Goal: Task Accomplishment & Management: Use online tool/utility

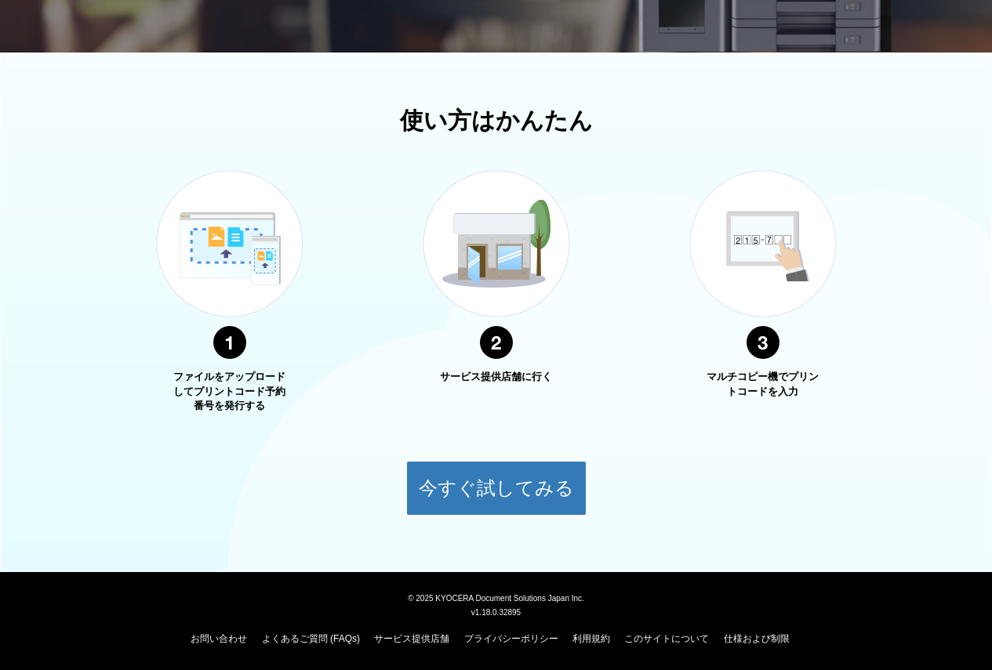
scroll to position [143, 0]
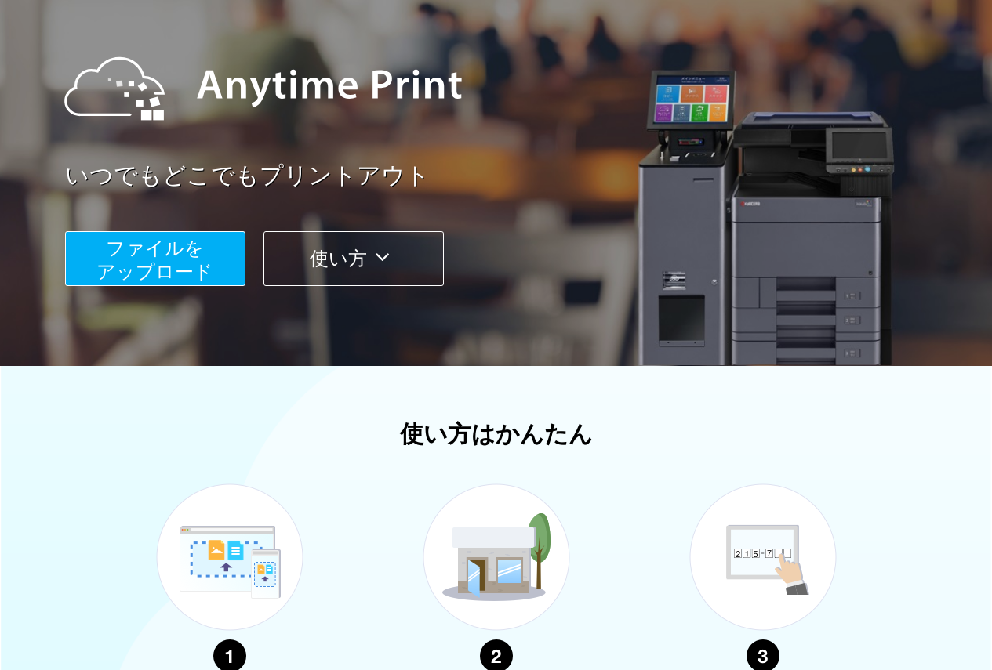
click at [218, 281] on button "ファイルを ​​アップロード" at bounding box center [155, 258] width 180 height 55
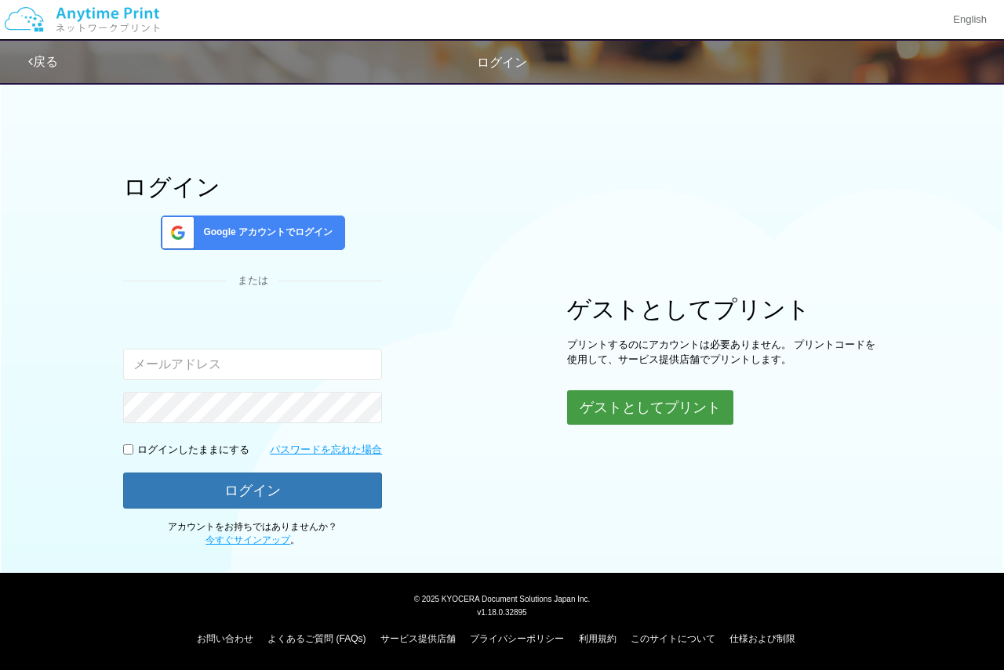
click at [667, 423] on button "ゲストとしてプリント" at bounding box center [650, 407] width 166 height 34
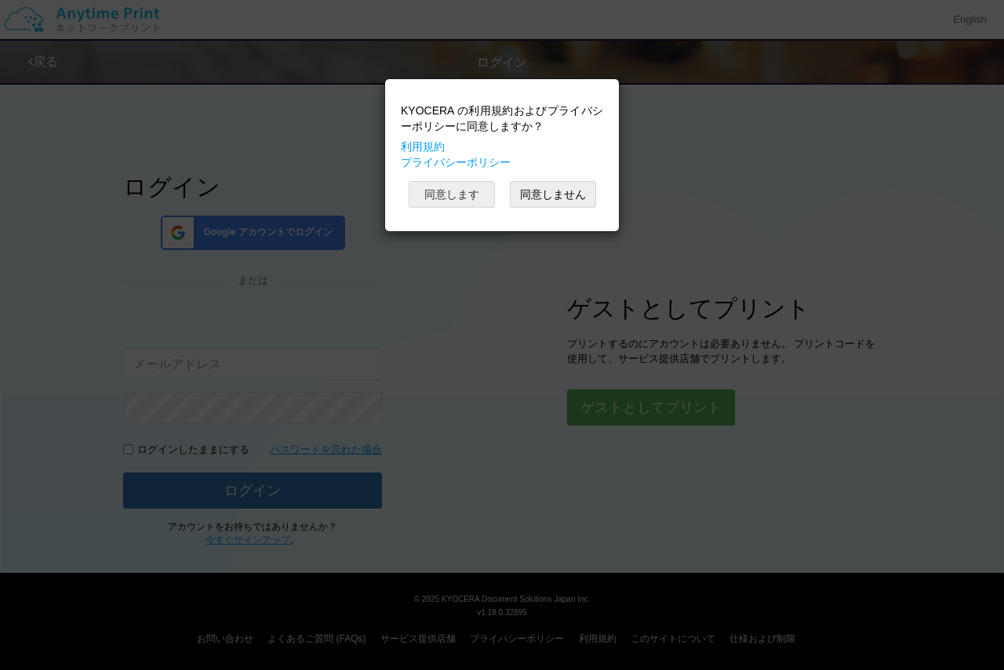
click at [465, 205] on button "同意します" at bounding box center [451, 194] width 86 height 27
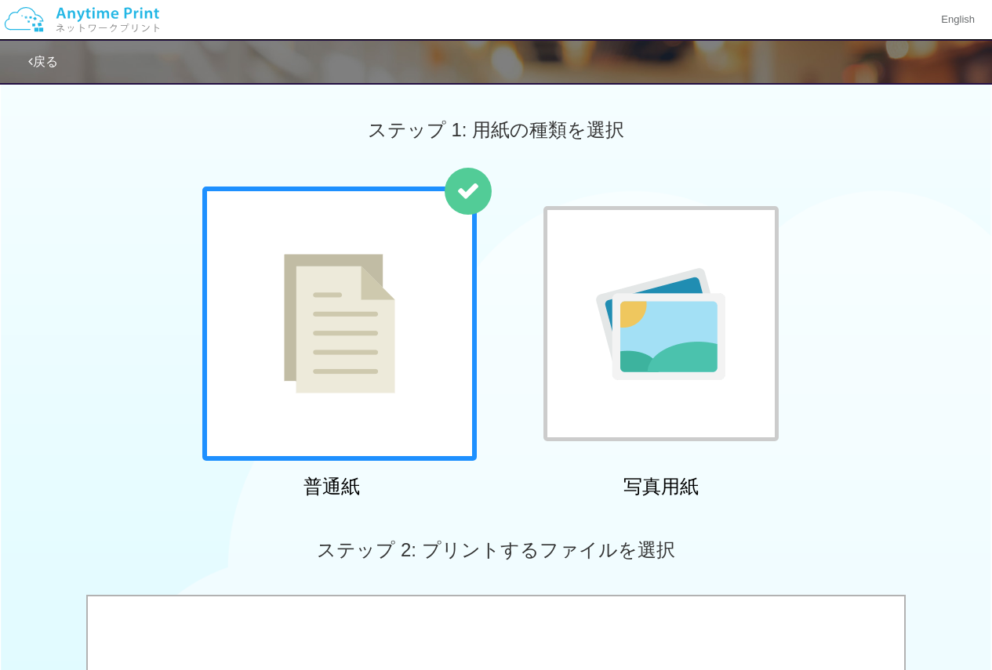
scroll to position [314, 0]
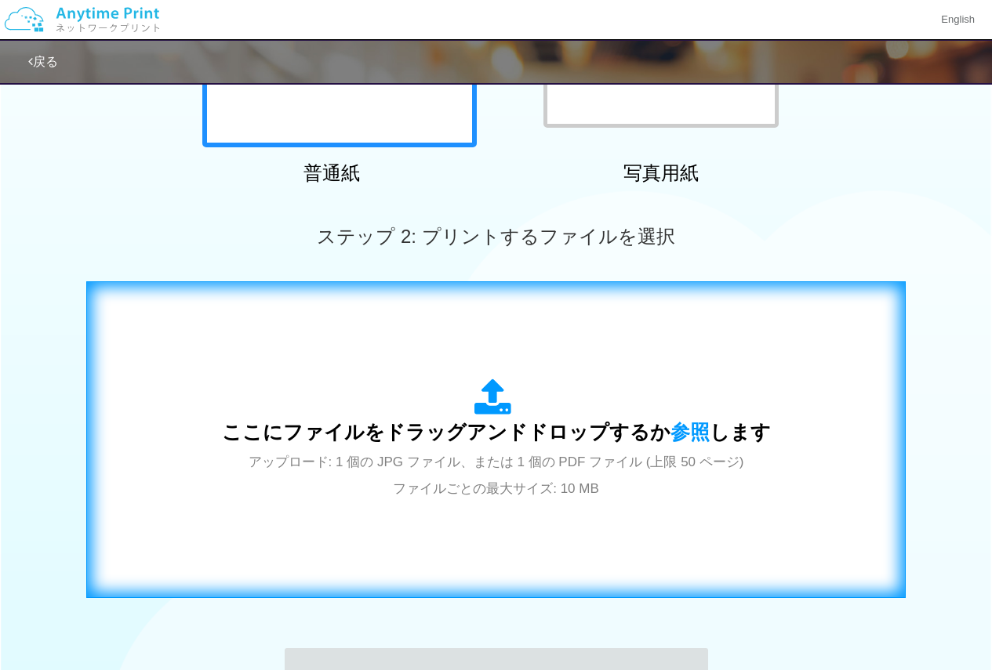
click at [391, 474] on div "ここにファイルをドラッグアンドドロップするか 参照 します アップロード: 1 個の JPG ファイル、または 1 個の PDF ファイル (上限 50 ペー…" at bounding box center [496, 440] width 549 height 122
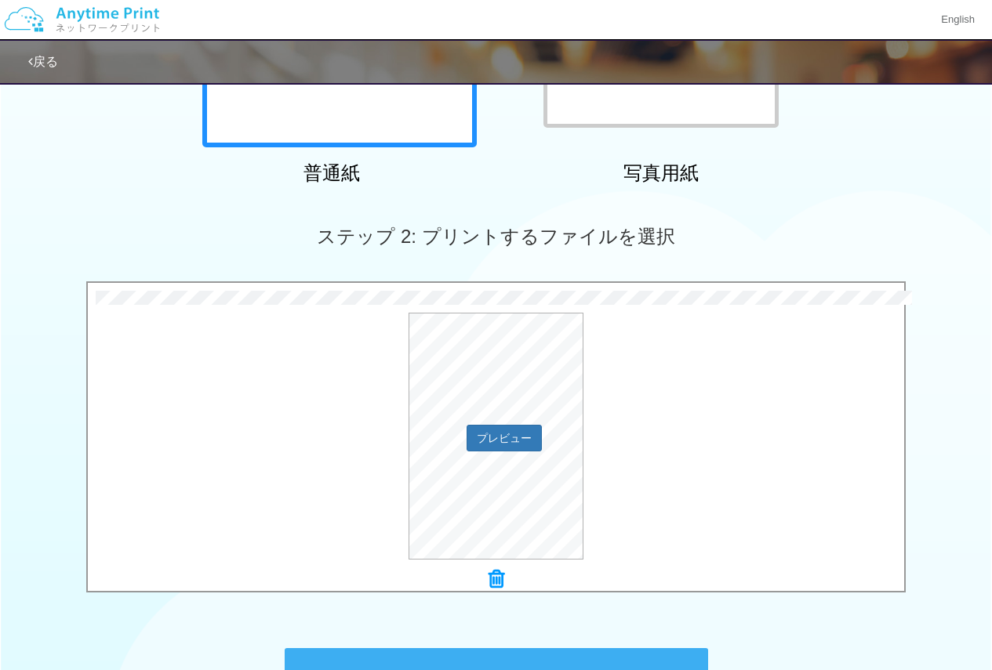
scroll to position [522, 0]
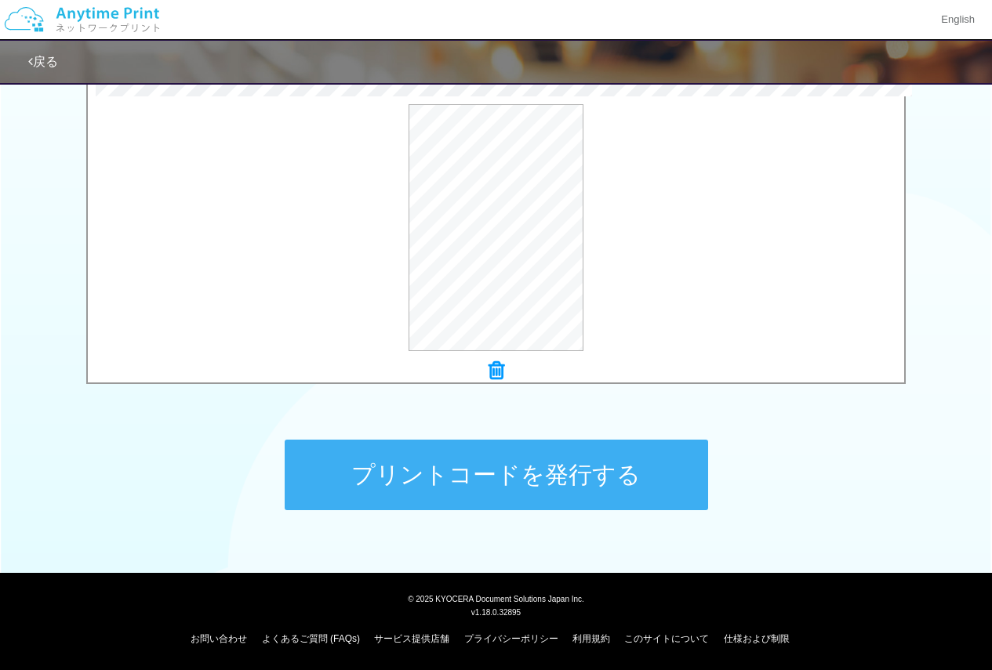
click at [510, 472] on button "プリントコードを発行する" at bounding box center [496, 475] width 423 height 71
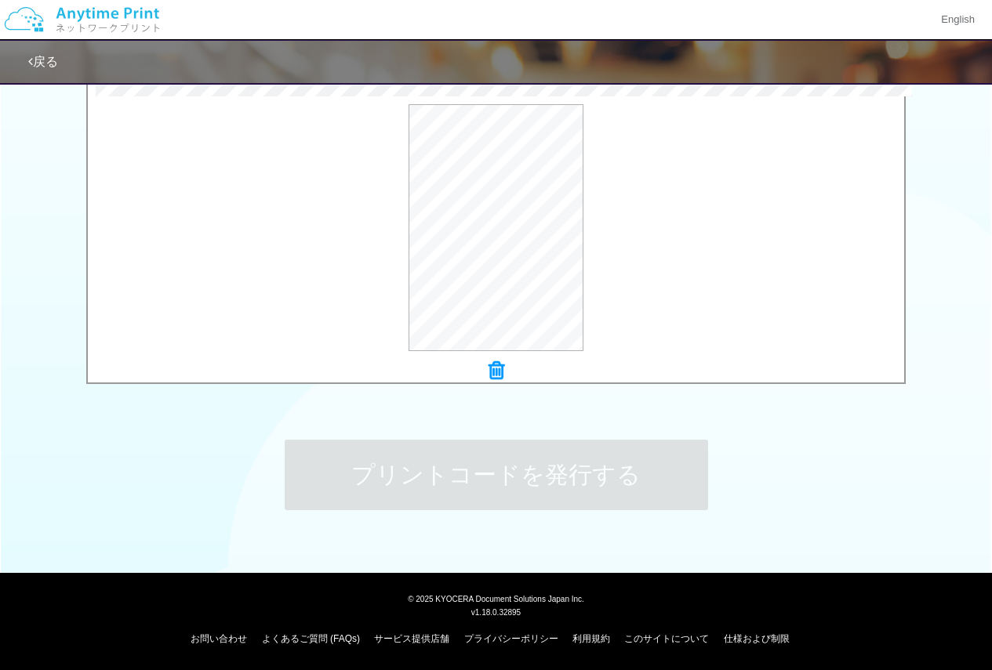
scroll to position [0, 0]
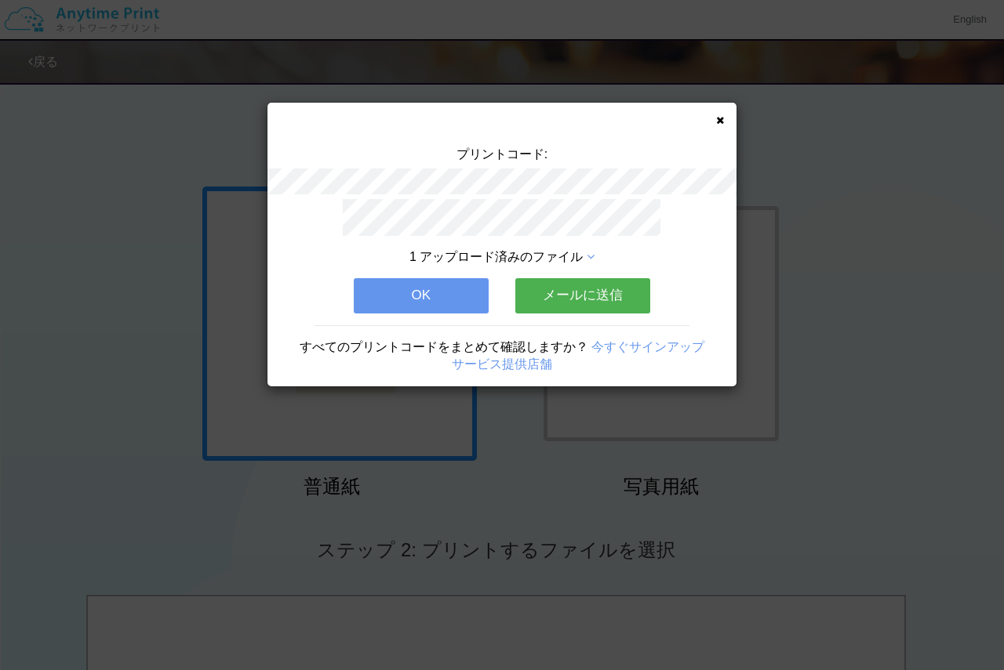
click at [593, 252] on icon at bounding box center [590, 257] width 8 height 13
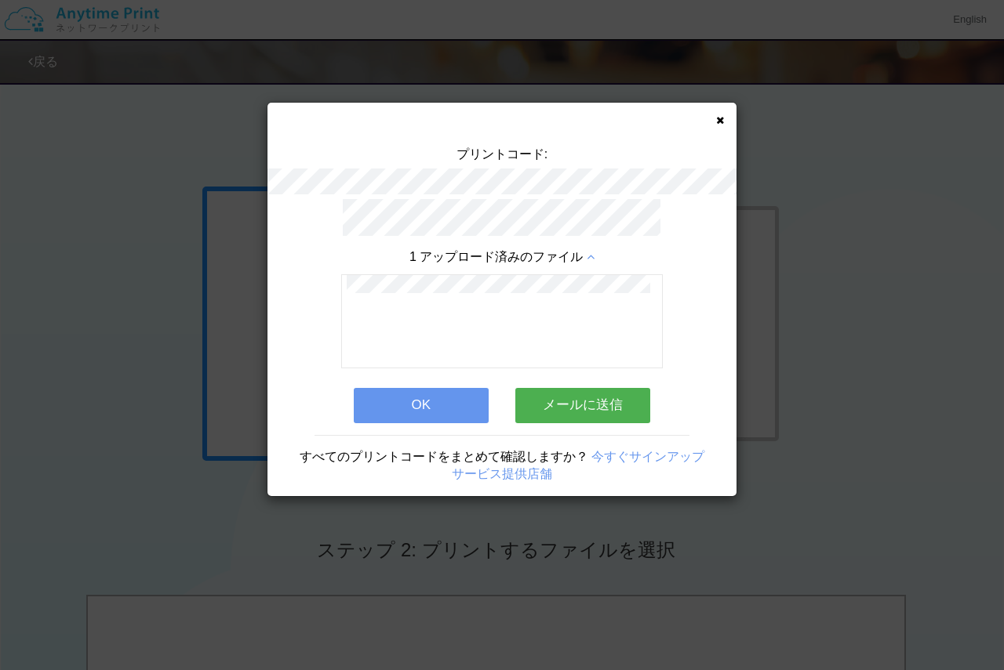
click at [448, 395] on button "OK" at bounding box center [421, 405] width 135 height 34
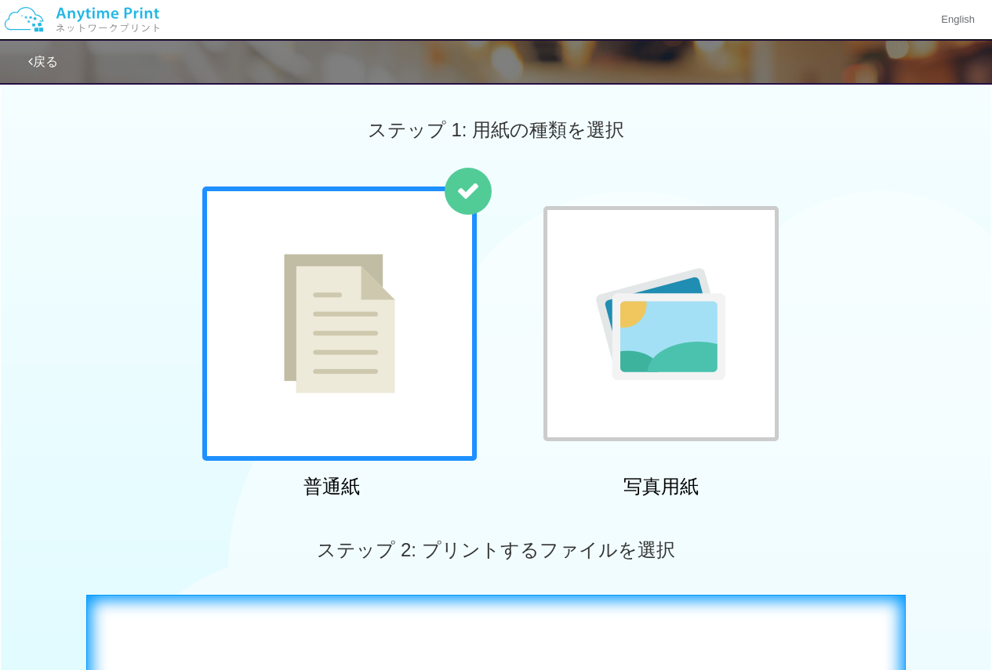
scroll to position [314, 0]
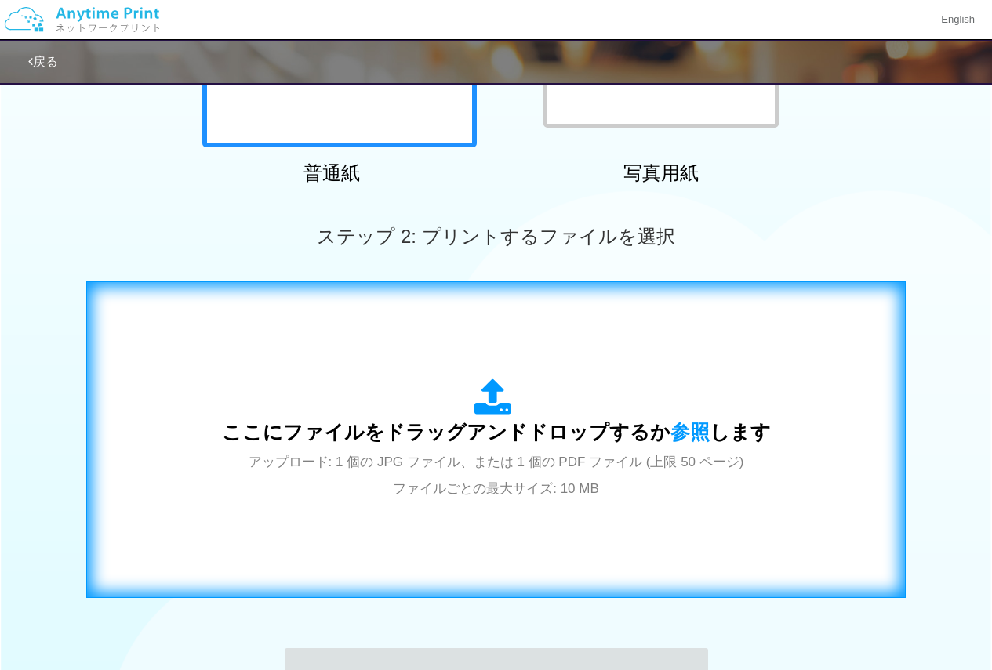
click at [480, 429] on span "ここにファイルをドラッグアンドドロップするか 参照 します" at bounding box center [496, 432] width 549 height 22
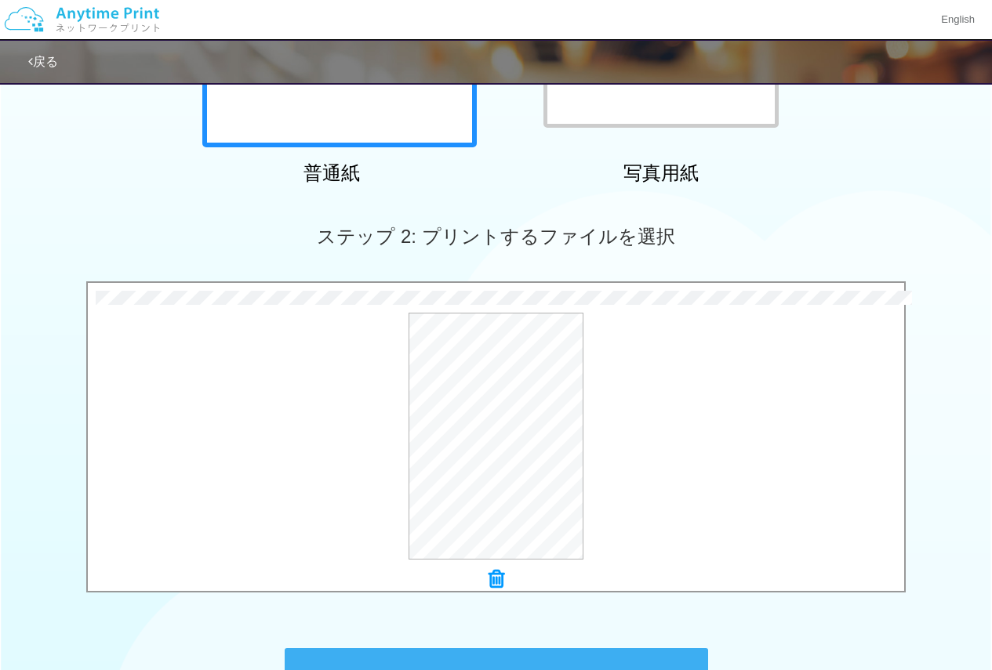
scroll to position [522, 0]
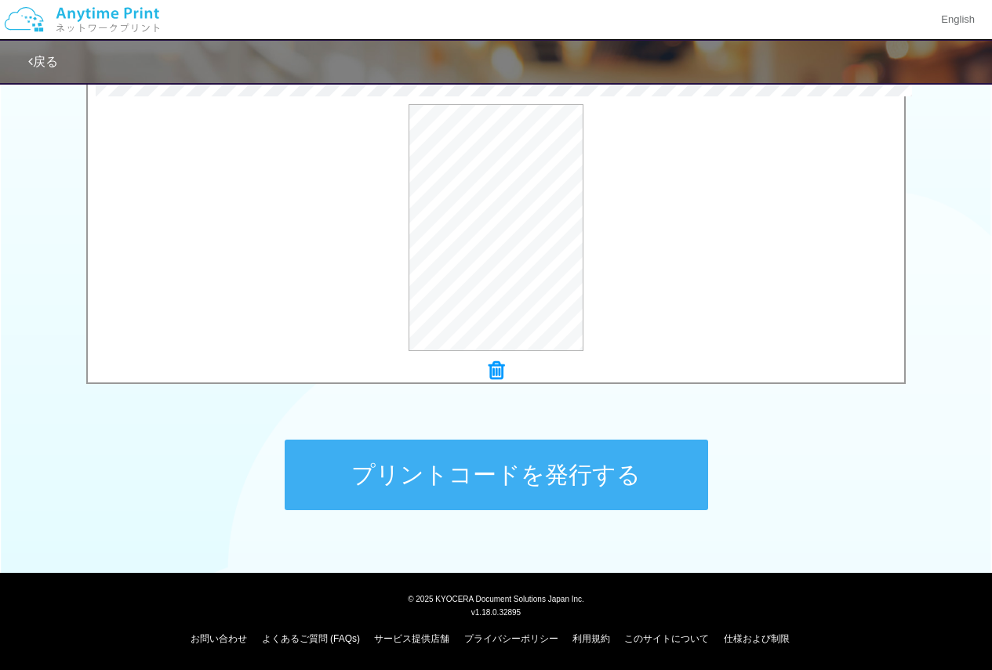
click at [606, 491] on button "プリントコードを発行する" at bounding box center [496, 475] width 423 height 71
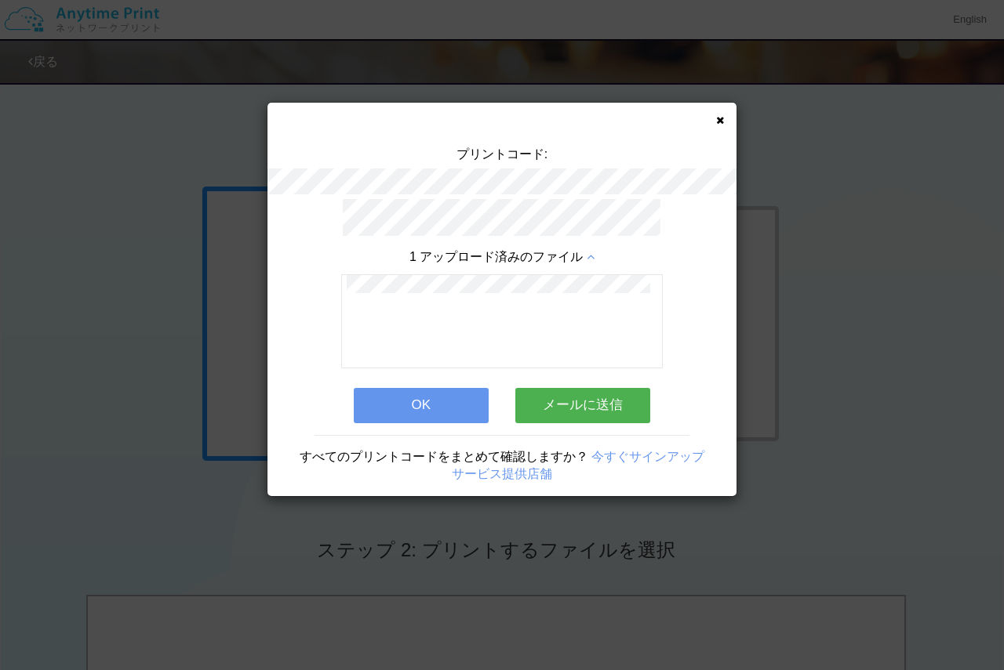
click at [393, 401] on button "OK" at bounding box center [421, 405] width 135 height 34
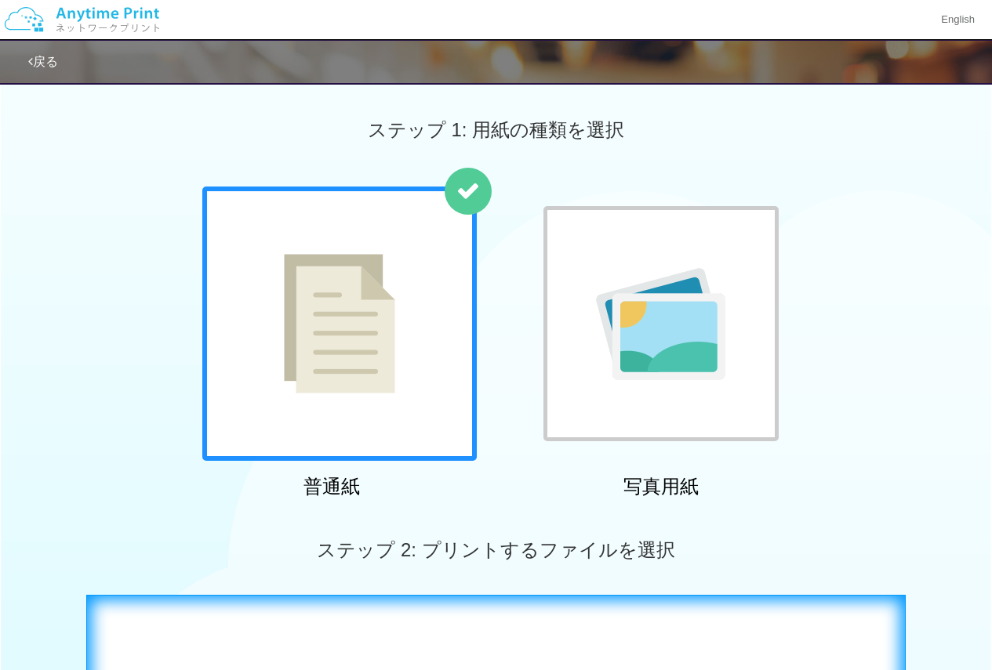
scroll to position [235, 0]
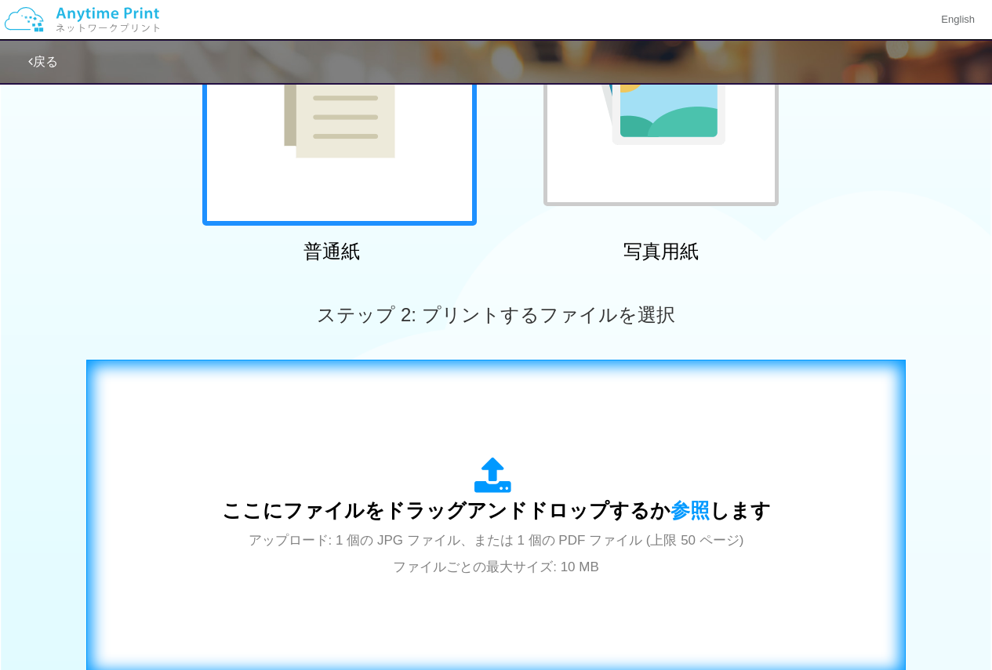
click at [418, 457] on div "ここにファイルをドラッグアンドドロップするか 参照 します アップロード: 1 個の JPG ファイル、または 1 個の PDF ファイル (上限 50 ペー…" at bounding box center [496, 518] width 549 height 122
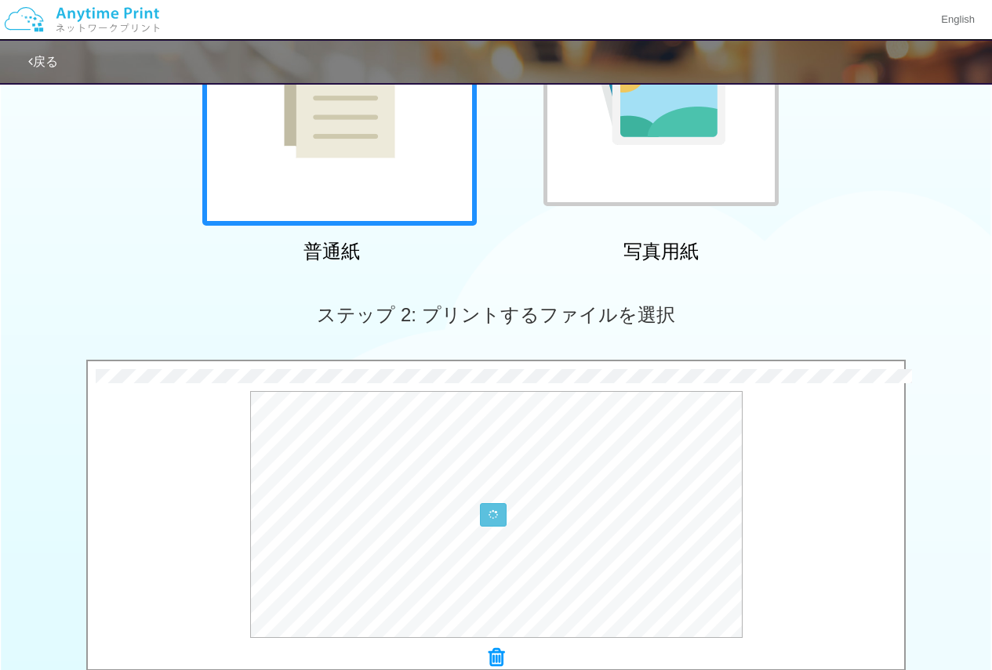
scroll to position [470, 0]
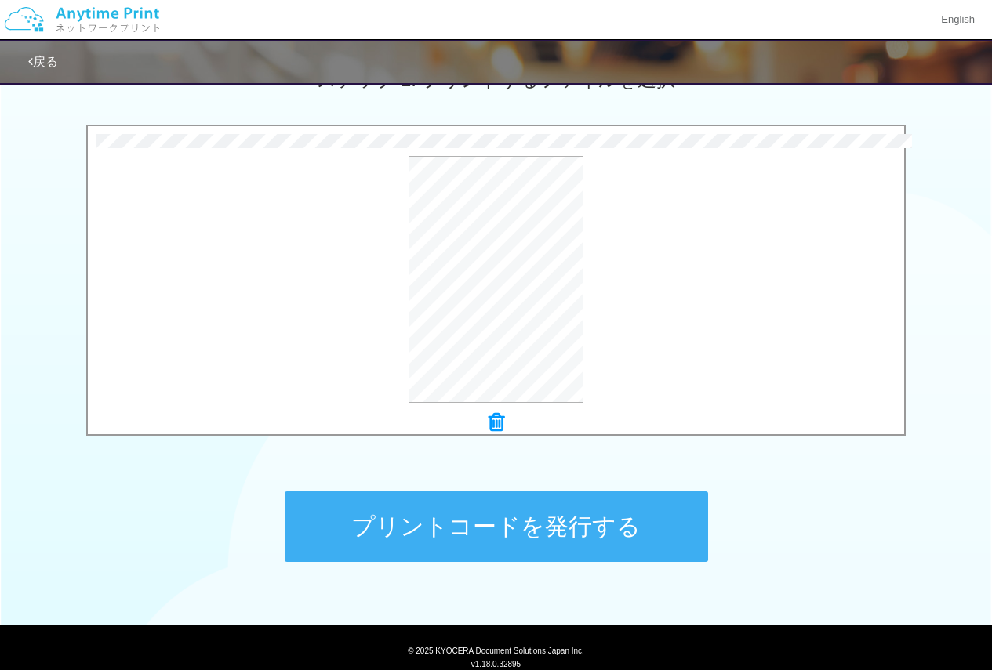
click at [447, 512] on button "プリントコードを発行する" at bounding box center [496, 527] width 423 height 71
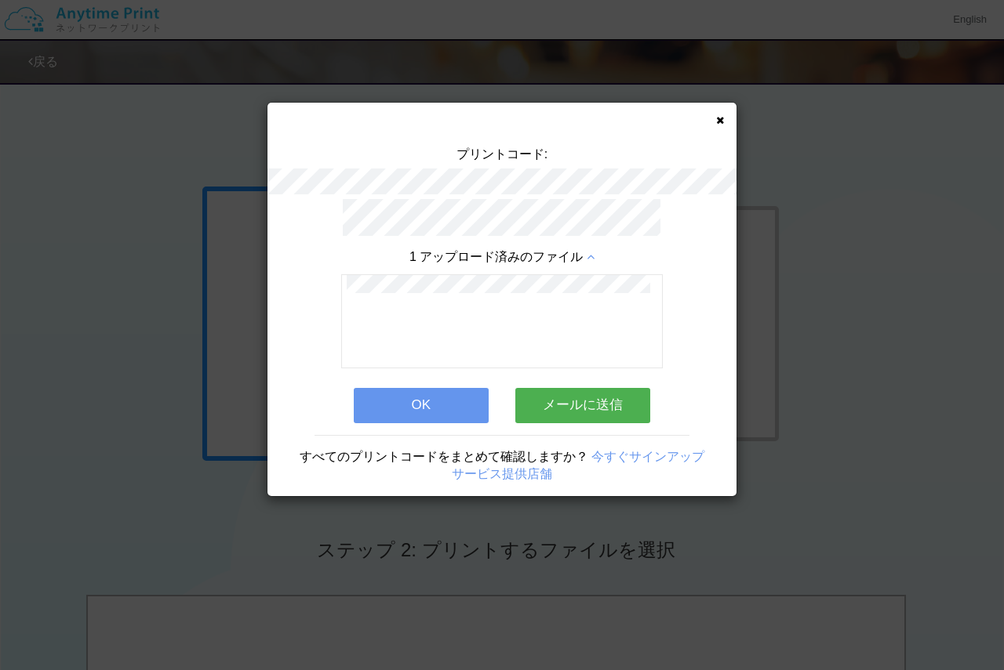
click at [460, 394] on button "OK" at bounding box center [421, 405] width 135 height 34
